Goal: Transaction & Acquisition: Purchase product/service

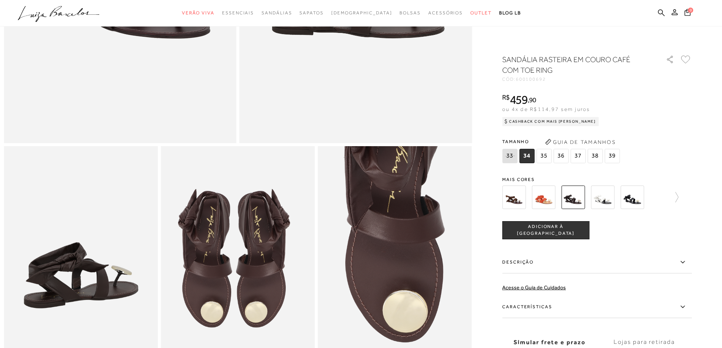
scroll to position [303, 0]
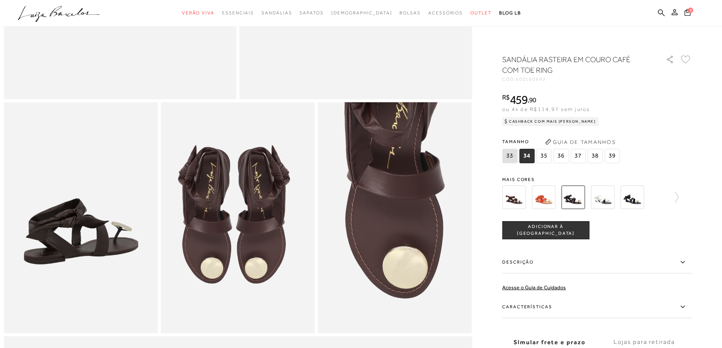
click at [578, 196] on img at bounding box center [572, 197] width 23 height 23
click at [577, 194] on img at bounding box center [572, 197] width 23 height 23
click at [560, 155] on span "36" at bounding box center [560, 156] width 15 height 14
click at [575, 198] on img at bounding box center [572, 197] width 23 height 23
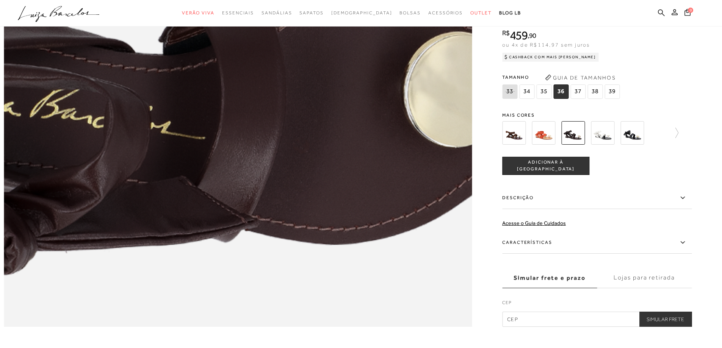
scroll to position [1023, 0]
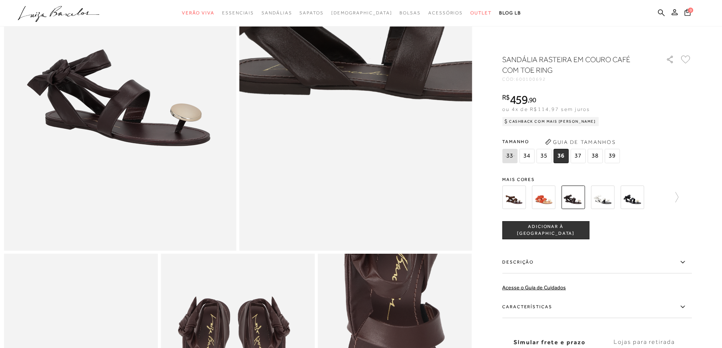
scroll to position [0, 0]
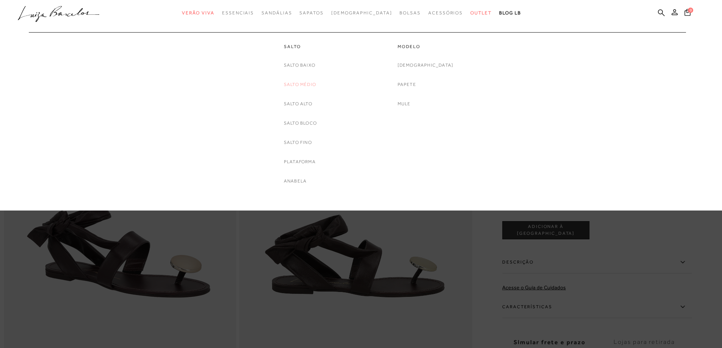
click at [293, 82] on link "Salto Médio" at bounding box center [300, 85] width 32 height 8
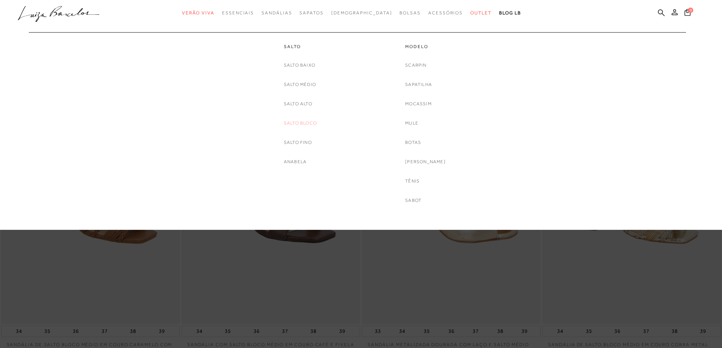
click at [298, 122] on link "Salto Bloco" at bounding box center [300, 123] width 33 height 8
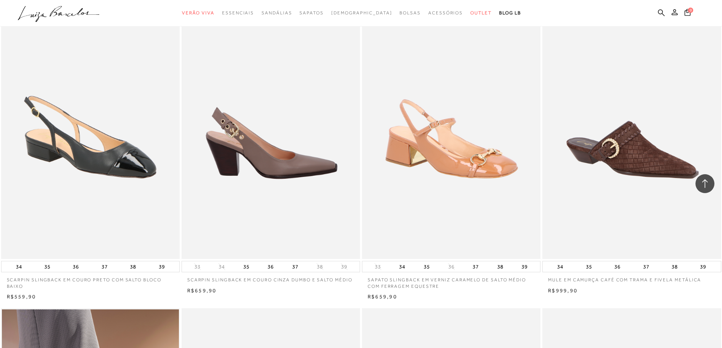
scroll to position [379, 0]
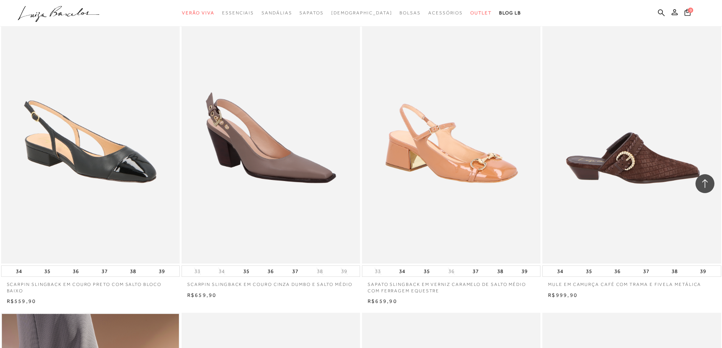
click at [633, 158] on img at bounding box center [632, 130] width 178 height 268
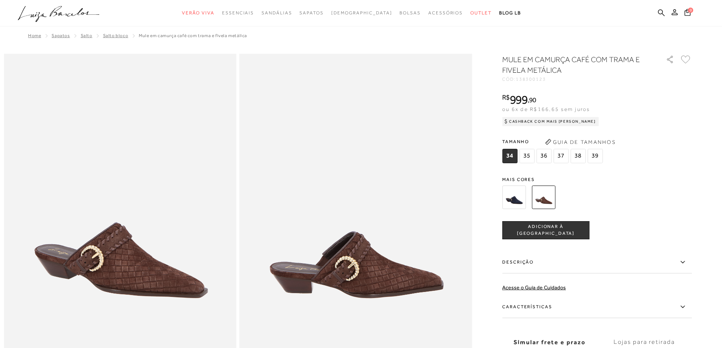
click at [323, 310] on img at bounding box center [355, 228] width 233 height 348
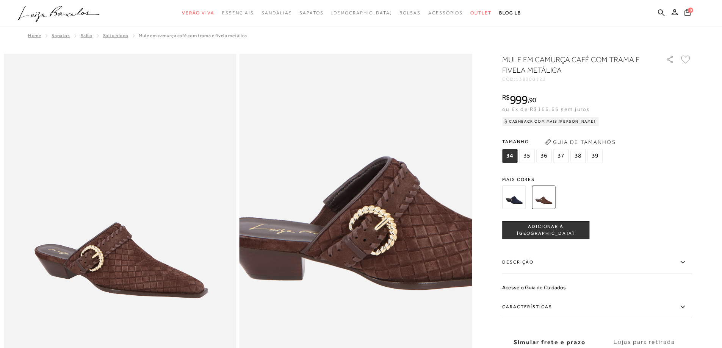
click at [322, 309] on img at bounding box center [390, 149] width 465 height 697
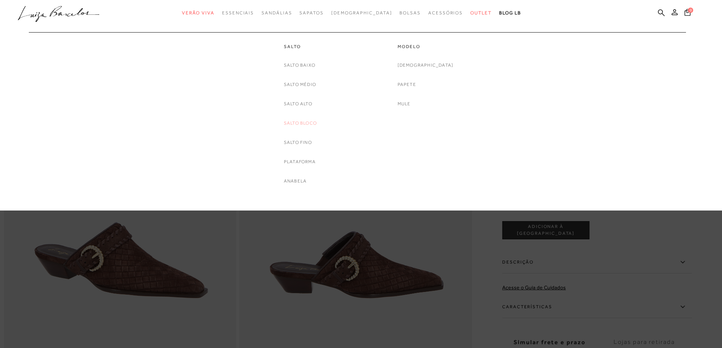
click at [295, 123] on link "Salto Bloco" at bounding box center [300, 123] width 33 height 8
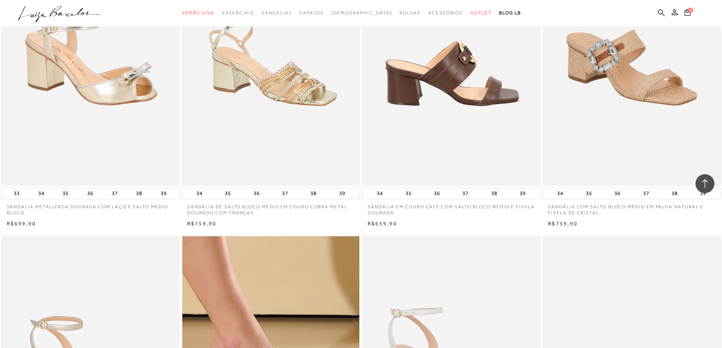
scroll to position [455, 0]
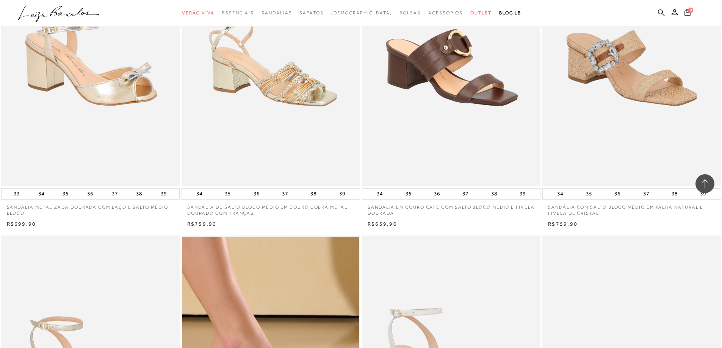
click at [355, 13] on span "[DEMOGRAPHIC_DATA]" at bounding box center [361, 12] width 61 height 5
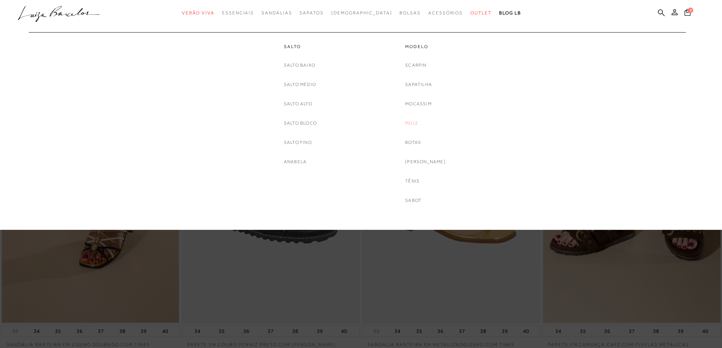
click at [418, 122] on link "Mule" at bounding box center [411, 123] width 13 height 8
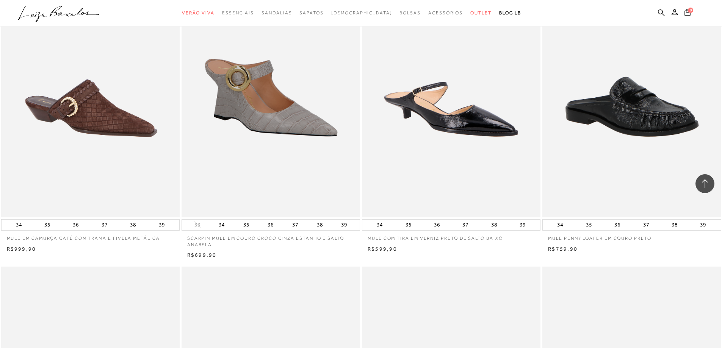
scroll to position [1061, 0]
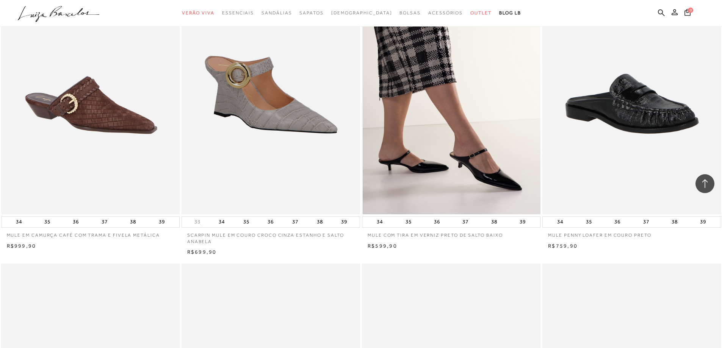
click at [488, 158] on img at bounding box center [452, 81] width 178 height 268
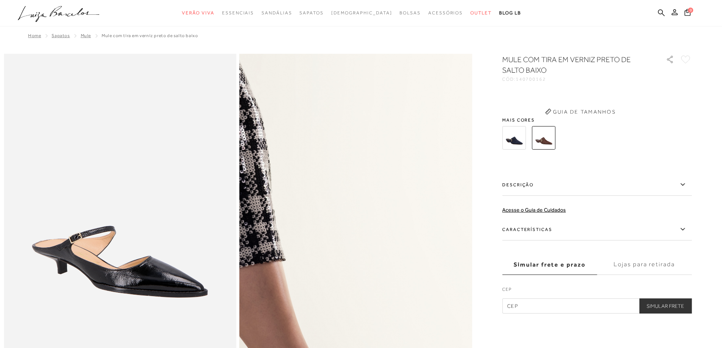
scroll to position [227, 0]
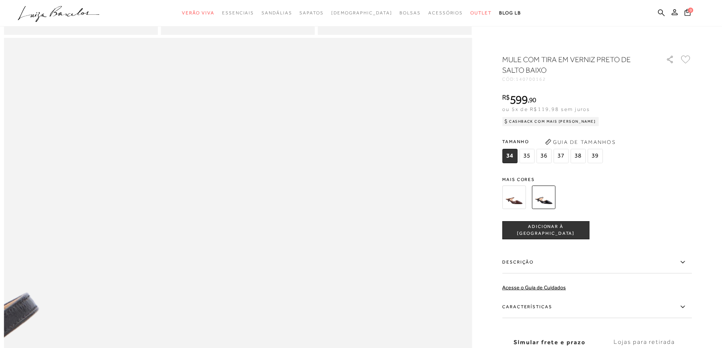
scroll to position [492, 0]
